Goal: Information Seeking & Learning: Learn about a topic

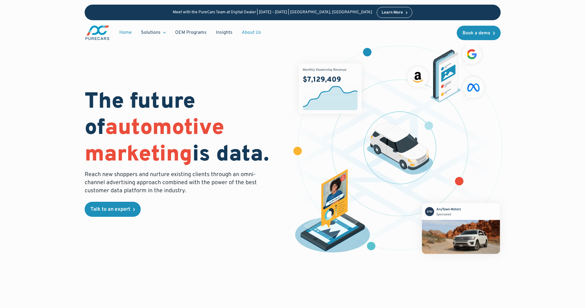
click at [251, 31] on link "About Us" at bounding box center [251, 32] width 29 height 11
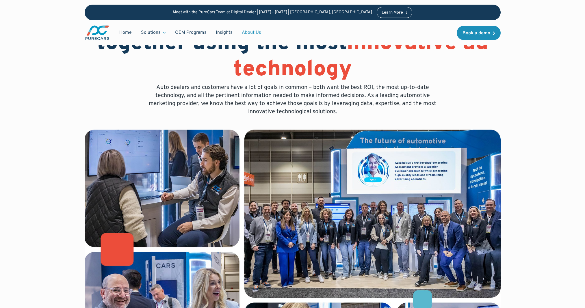
scroll to position [51, 0]
click at [219, 33] on link "Insights" at bounding box center [224, 32] width 26 height 11
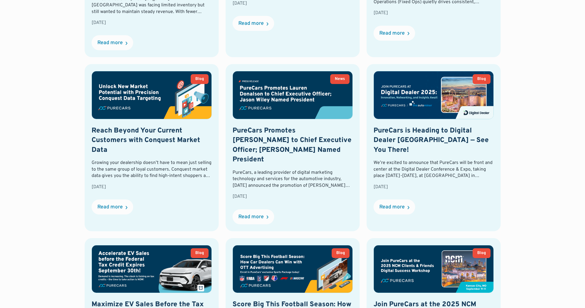
scroll to position [538, 0]
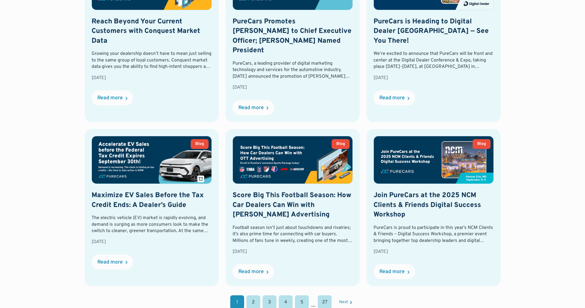
click at [254, 295] on link "2" at bounding box center [253, 302] width 14 height 14
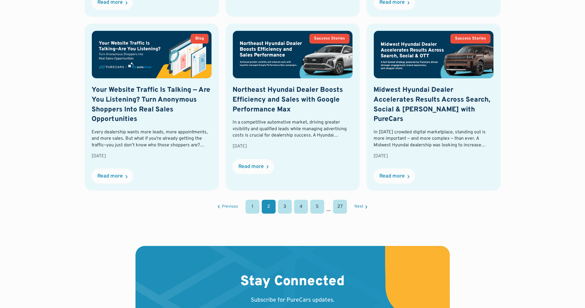
scroll to position [634, 0]
click at [283, 208] on link "3" at bounding box center [285, 206] width 14 height 14
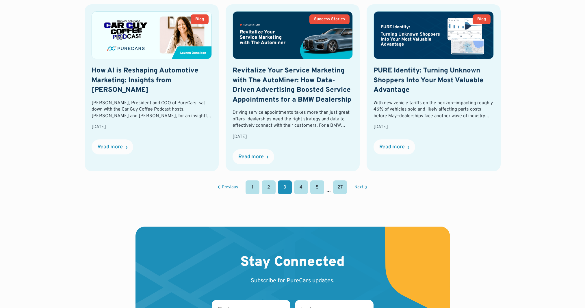
scroll to position [664, 0]
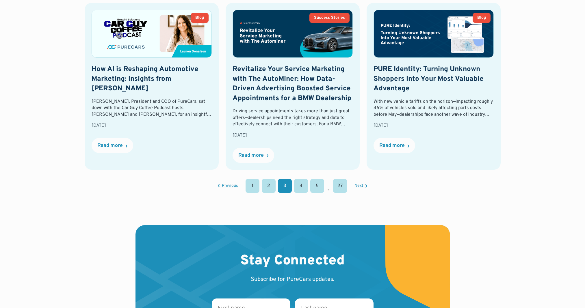
click at [299, 186] on link "4" at bounding box center [301, 186] width 14 height 14
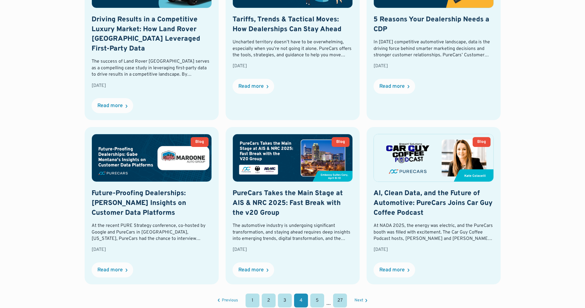
scroll to position [539, 0]
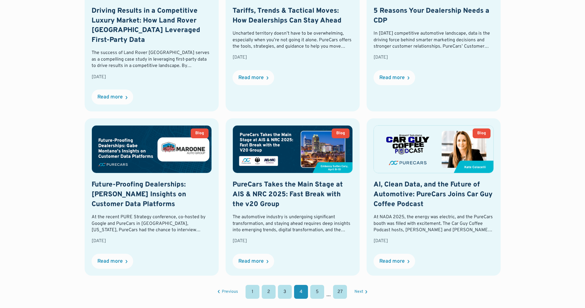
click at [317, 292] on link "5" at bounding box center [317, 292] width 14 height 14
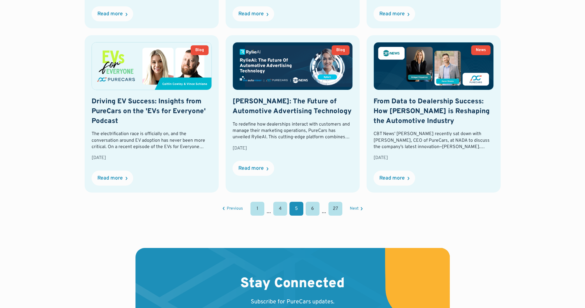
scroll to position [716, 0]
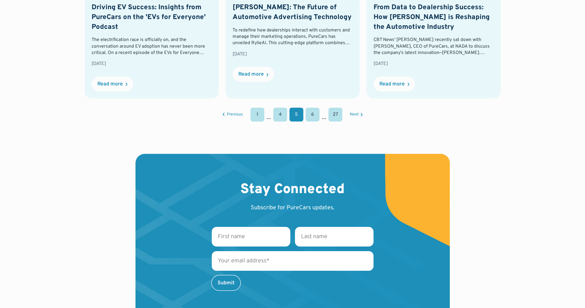
click at [311, 108] on link "6" at bounding box center [312, 115] width 14 height 14
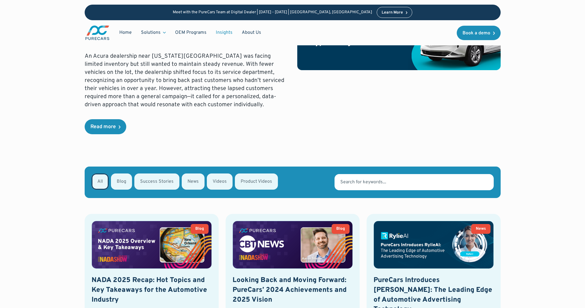
scroll to position [0, 0]
